Goal: Task Accomplishment & Management: Manage account settings

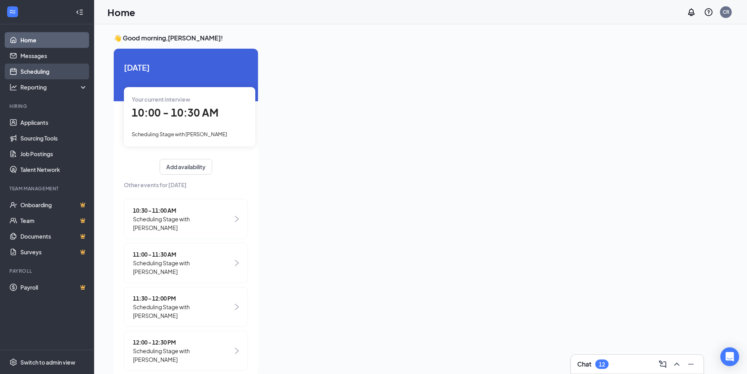
click at [36, 71] on link "Scheduling" at bounding box center [53, 72] width 67 height 16
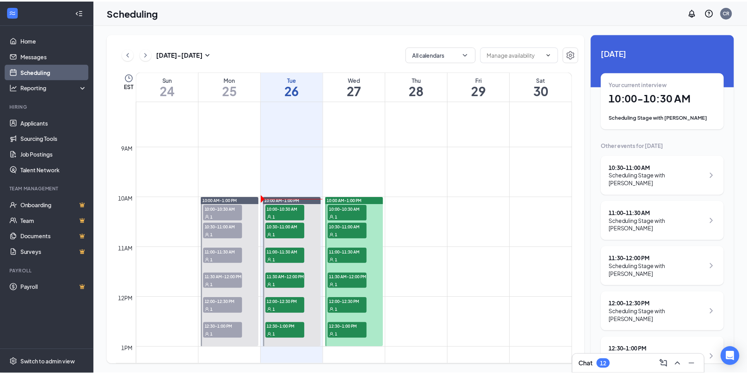
scroll to position [425, 0]
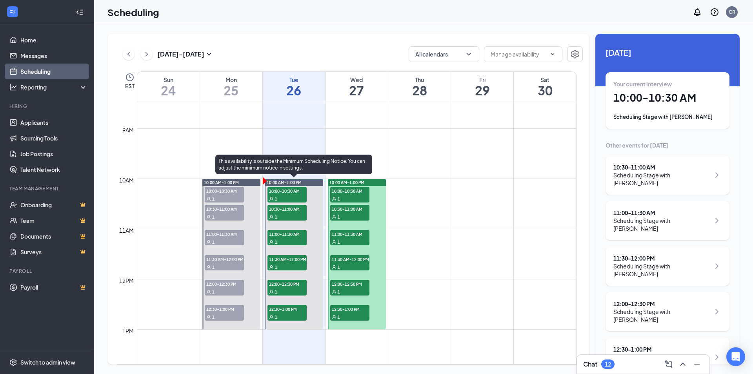
click at [294, 196] on div "1" at bounding box center [287, 199] width 39 height 8
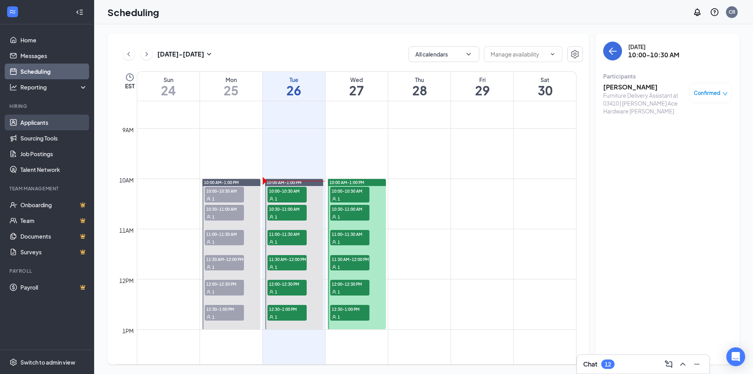
click at [33, 124] on link "Applicants" at bounding box center [53, 123] width 67 height 16
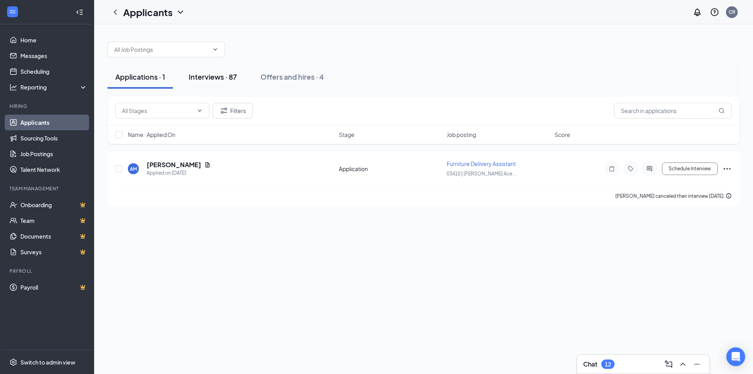
click at [216, 78] on div "Interviews · 87" at bounding box center [213, 77] width 48 height 10
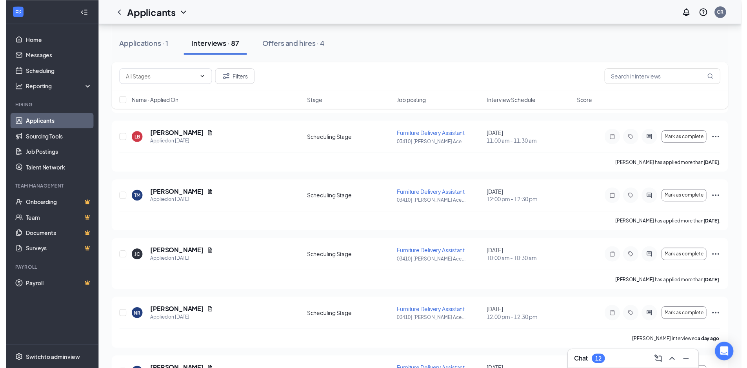
scroll to position [3727, 0]
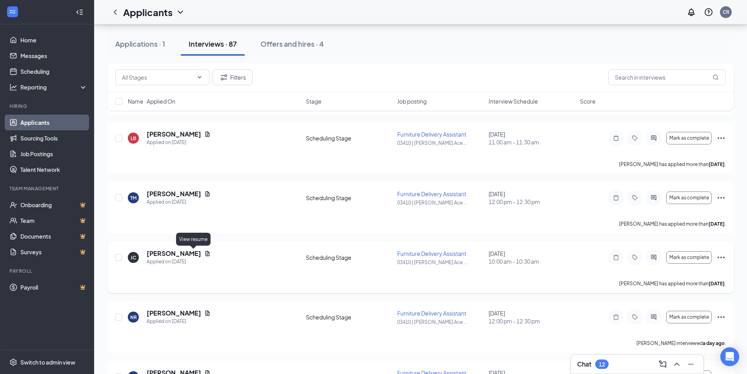
click at [206, 253] on icon "Document" at bounding box center [208, 253] width 4 height 5
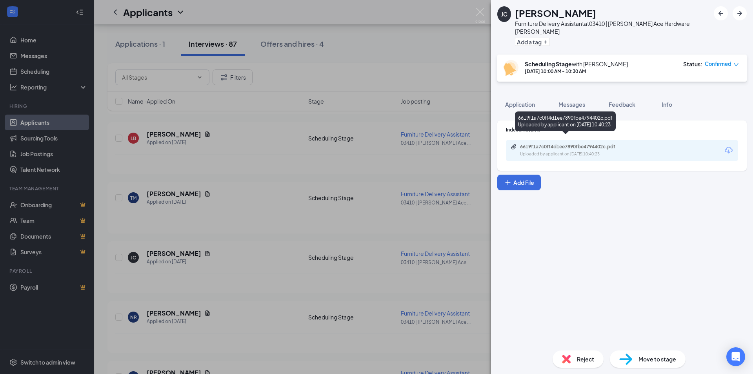
click at [554, 144] on div "6619f1a7c0ff4d1ee7890fbe4794402c.pdf" at bounding box center [575, 147] width 110 height 6
drag, startPoint x: 479, startPoint y: 11, endPoint x: 432, endPoint y: 98, distance: 99.5
click at [480, 10] on img at bounding box center [481, 15] width 10 height 15
